Goal: Find specific page/section: Find specific page/section

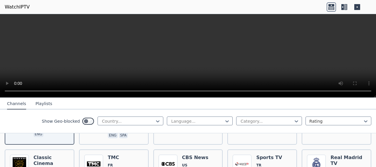
scroll to position [118, 0]
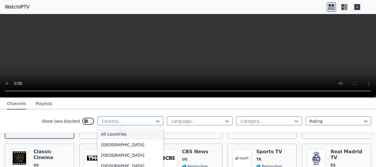
click at [147, 121] on div at bounding box center [127, 121] width 53 height 6
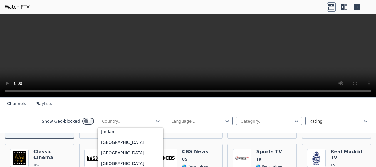
scroll to position [1175, 0]
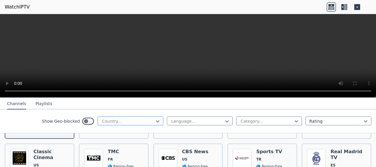
click at [136, 120] on div at bounding box center [127, 121] width 53 height 6
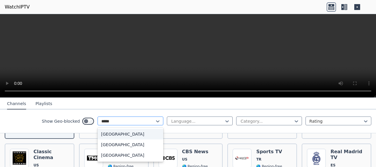
type input "******"
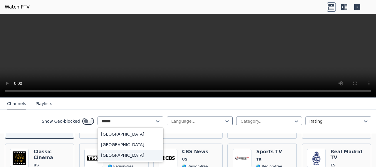
click at [136, 156] on div "[GEOGRAPHIC_DATA]" at bounding box center [131, 155] width 66 height 11
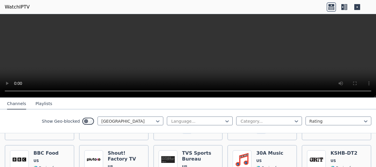
scroll to position [823, 0]
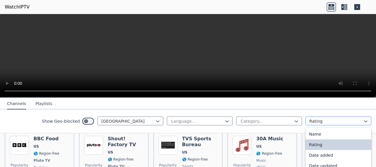
click at [316, 124] on div "Rating" at bounding box center [339, 121] width 66 height 9
click at [318, 145] on div "Rating" at bounding box center [339, 145] width 66 height 11
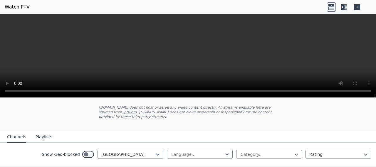
scroll to position [29, 0]
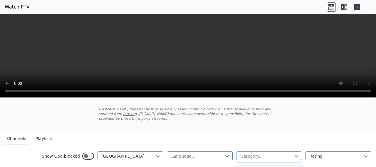
click at [264, 153] on div at bounding box center [266, 156] width 53 height 6
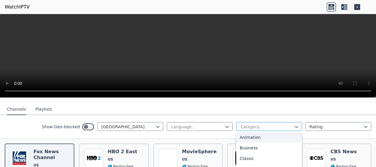
scroll to position [0, 0]
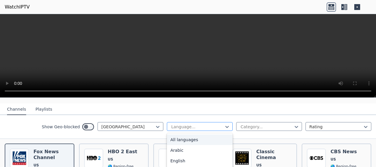
click at [217, 124] on div at bounding box center [197, 127] width 53 height 6
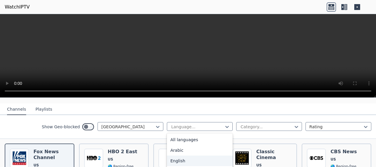
click at [209, 156] on div "English" at bounding box center [200, 161] width 66 height 11
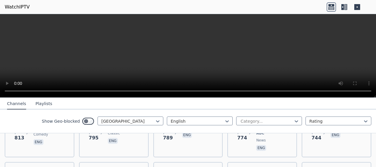
scroll to position [529, 0]
